Goal: Find specific page/section

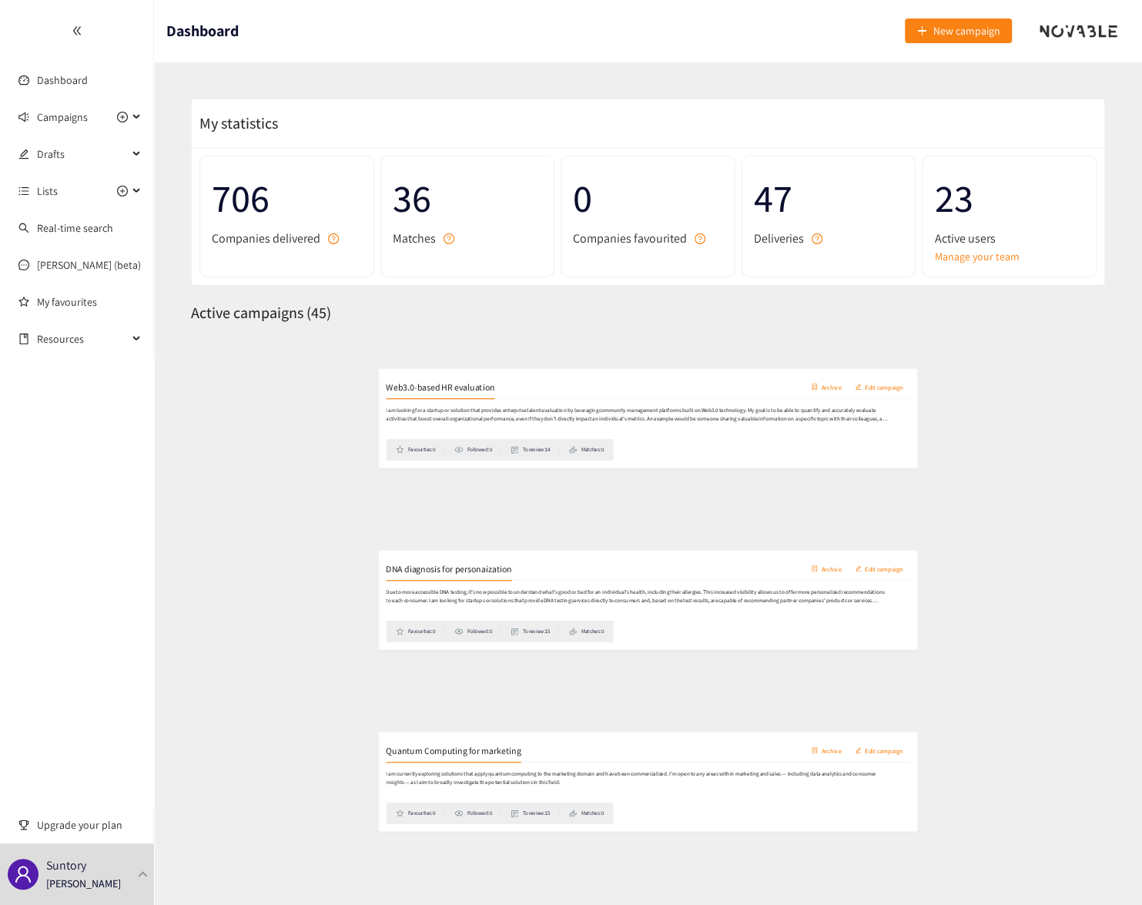
click at [361, 365] on h2 "Web3.0-based HR evaluation" at bounding box center [296, 365] width 184 height 22
